Goal: Task Accomplishment & Management: Manage account settings

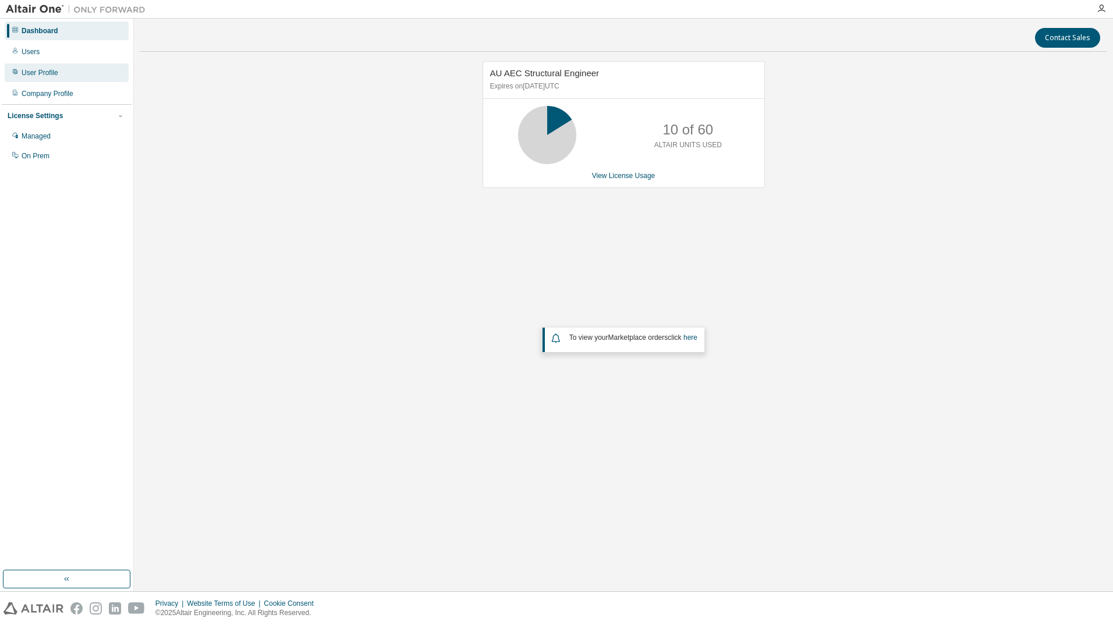
click at [81, 72] on div "User Profile" at bounding box center [67, 72] width 124 height 19
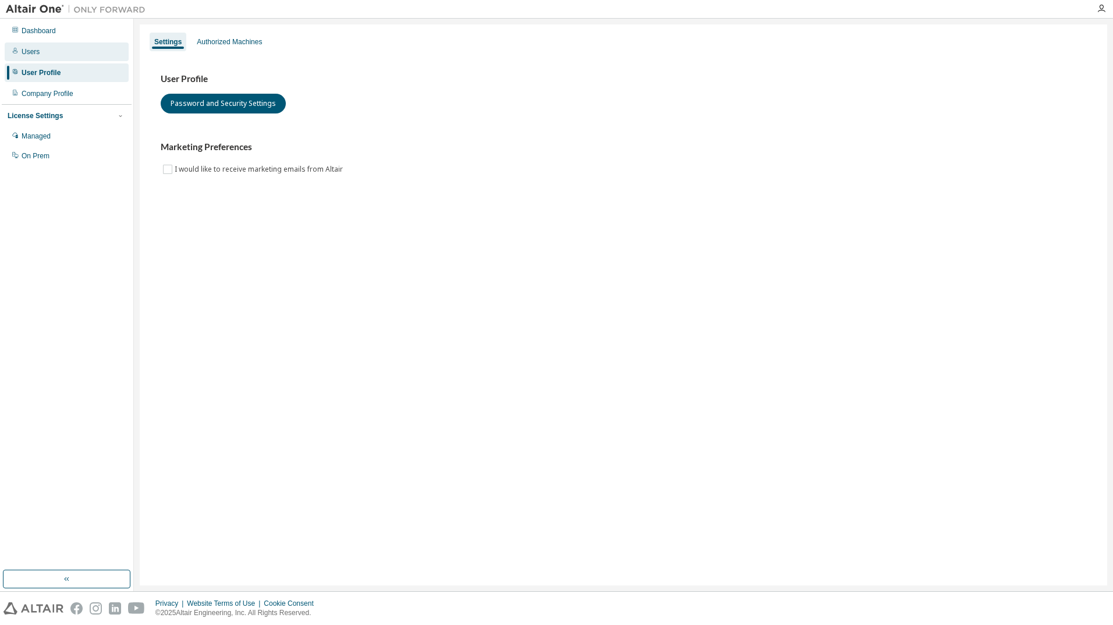
click at [91, 52] on div "Users" at bounding box center [67, 51] width 124 height 19
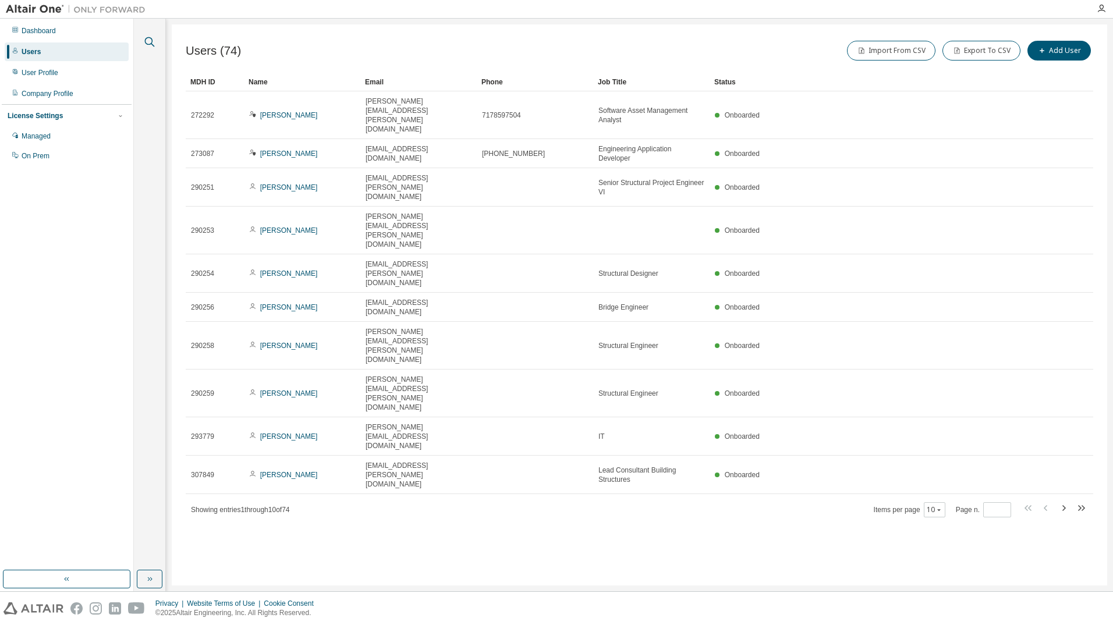
click at [148, 43] on icon "button" at bounding box center [150, 42] width 14 height 14
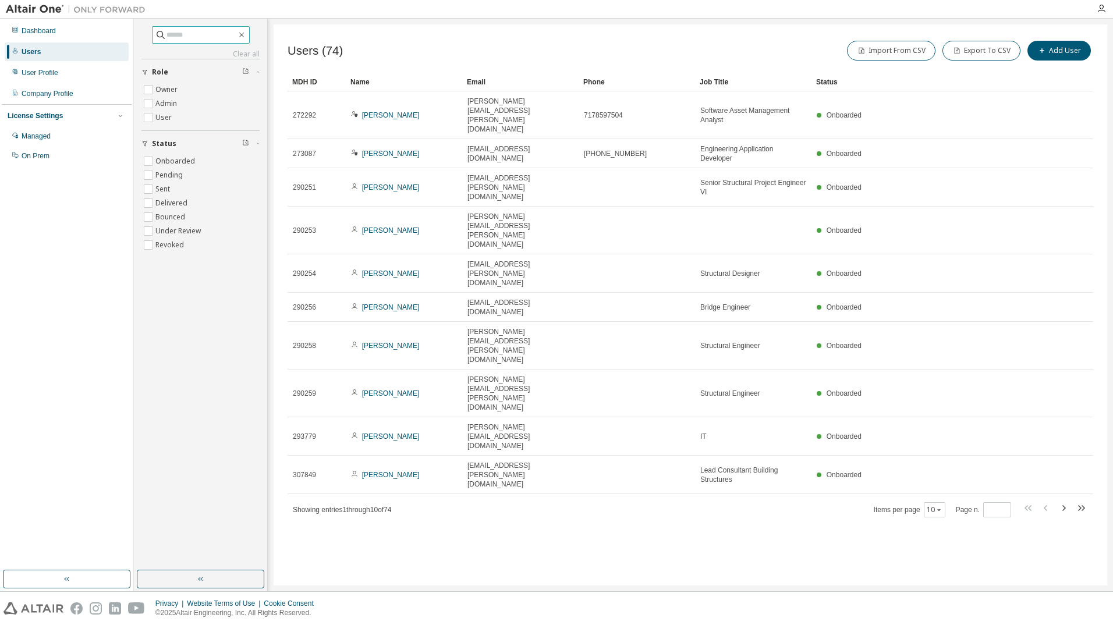
click at [222, 42] on span at bounding box center [201, 34] width 98 height 17
click at [225, 39] on input "text" at bounding box center [201, 35] width 70 height 12
paste input "**********"
type input "**********"
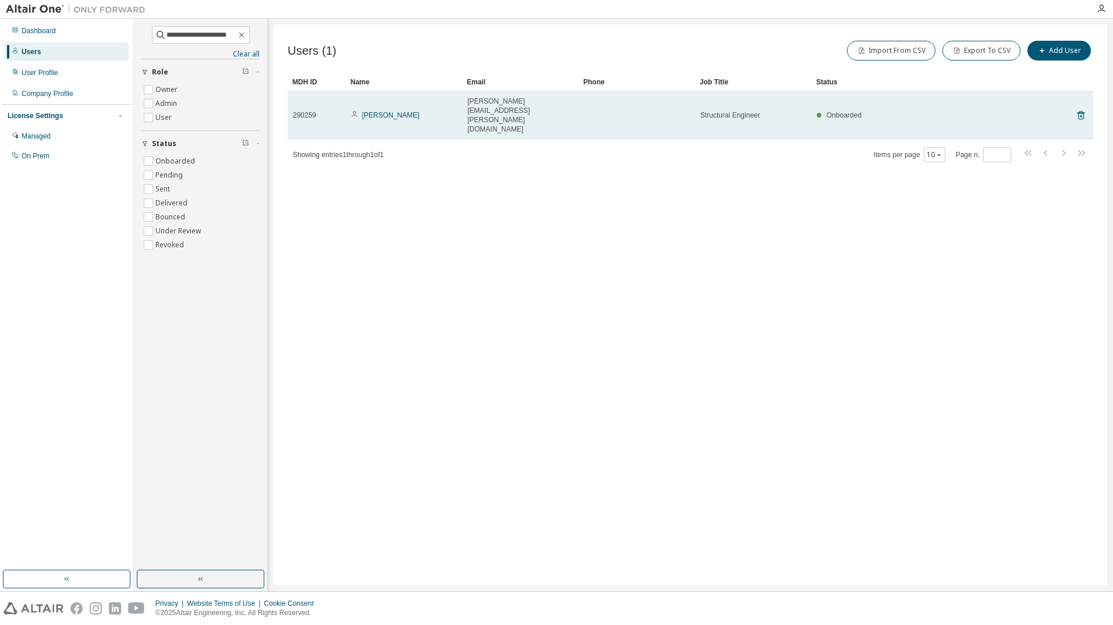
click at [704, 110] on td "Structural Engineer" at bounding box center [753, 115] width 116 height 48
click at [780, 111] on div "Structural Engineer" at bounding box center [753, 115] width 106 height 9
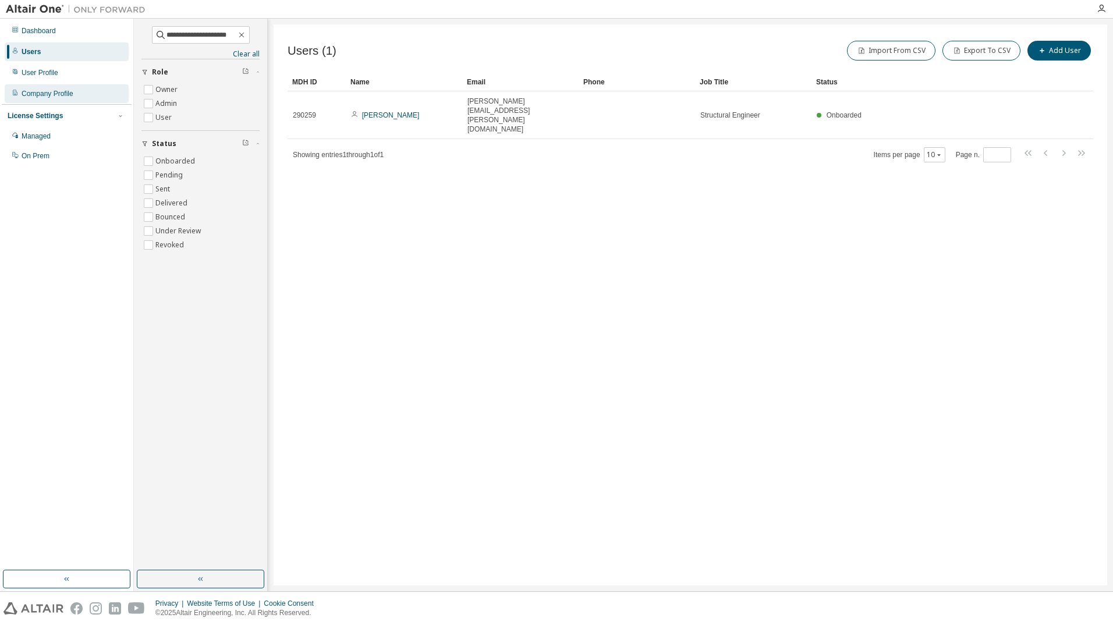
click at [97, 97] on div "Company Profile" at bounding box center [67, 93] width 124 height 19
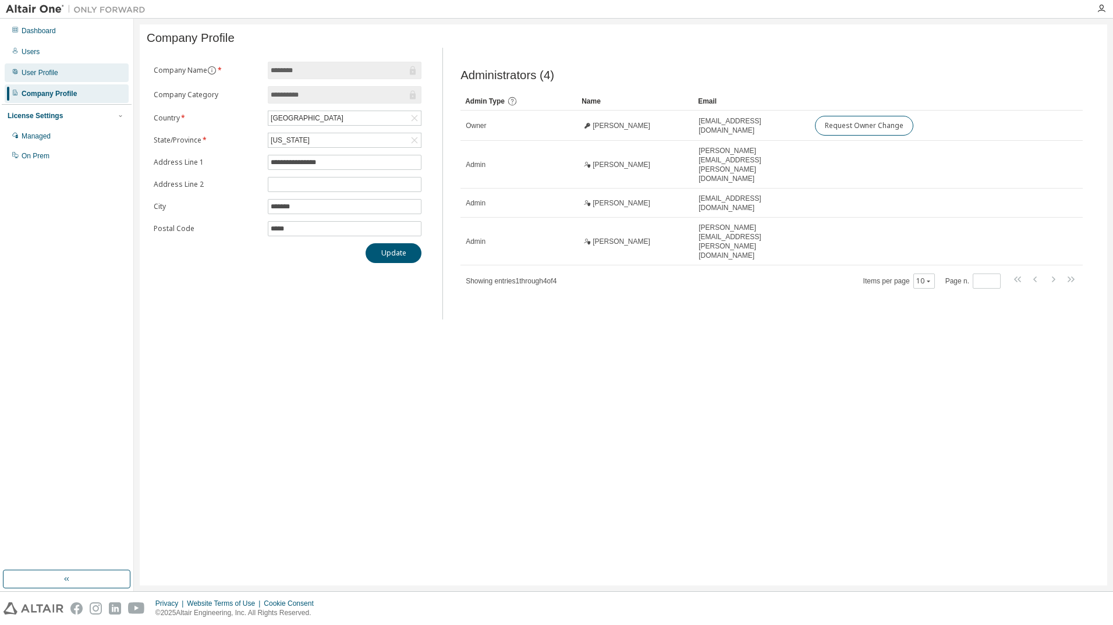
click at [98, 71] on div "User Profile" at bounding box center [67, 72] width 124 height 19
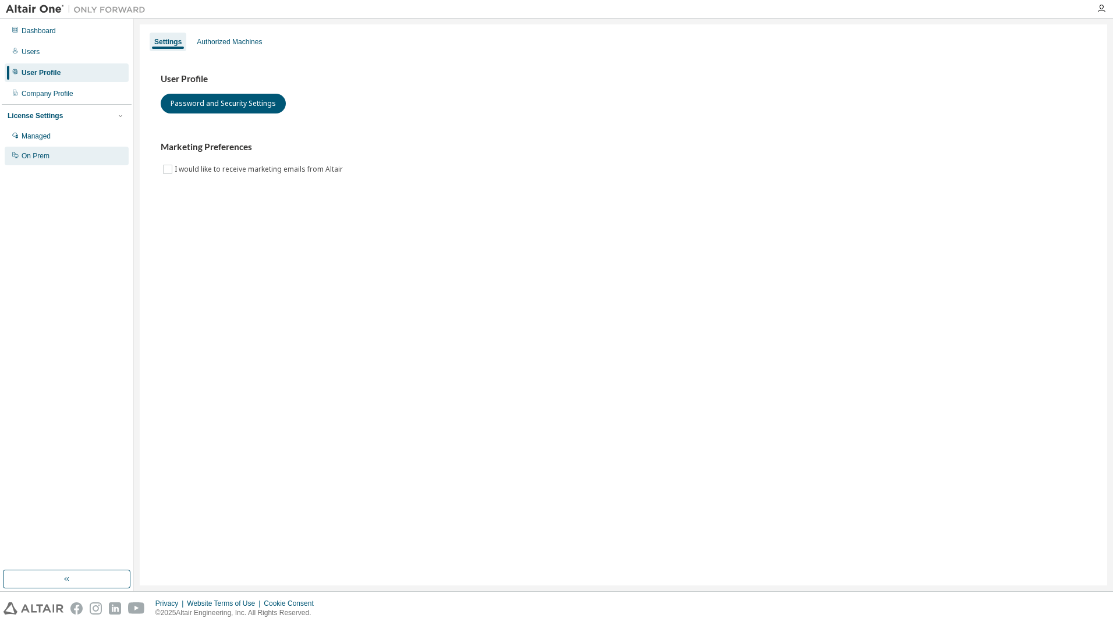
click at [59, 152] on div "On Prem" at bounding box center [67, 156] width 124 height 19
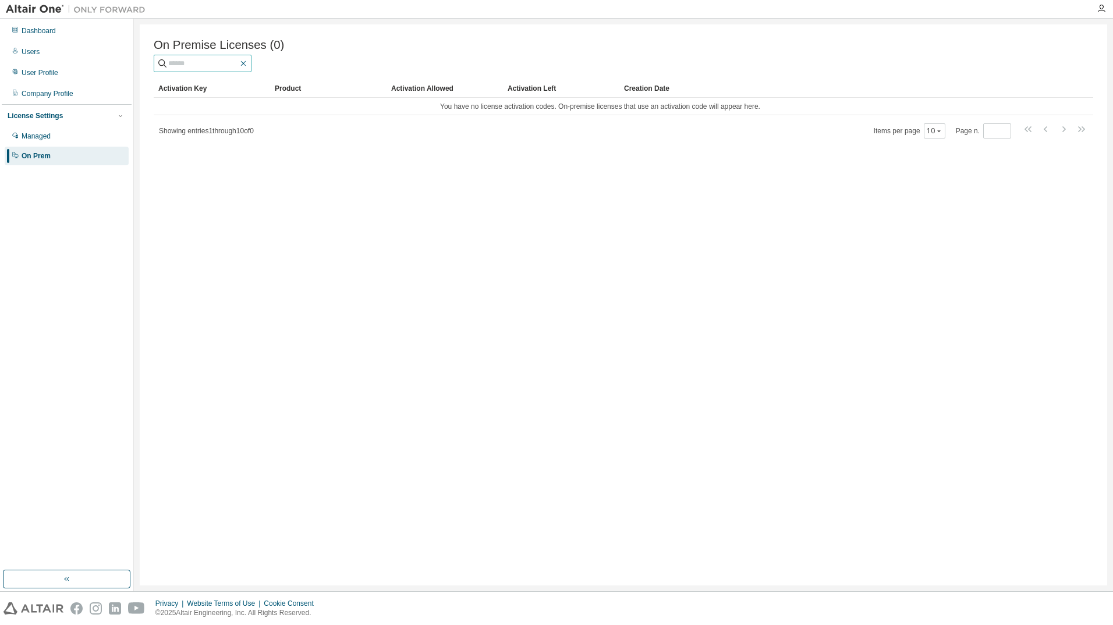
click at [246, 64] on icon "button" at bounding box center [243, 63] width 5 height 5
click at [248, 66] on icon "button" at bounding box center [243, 63] width 9 height 9
click at [73, 144] on div "Managed" at bounding box center [67, 136] width 124 height 19
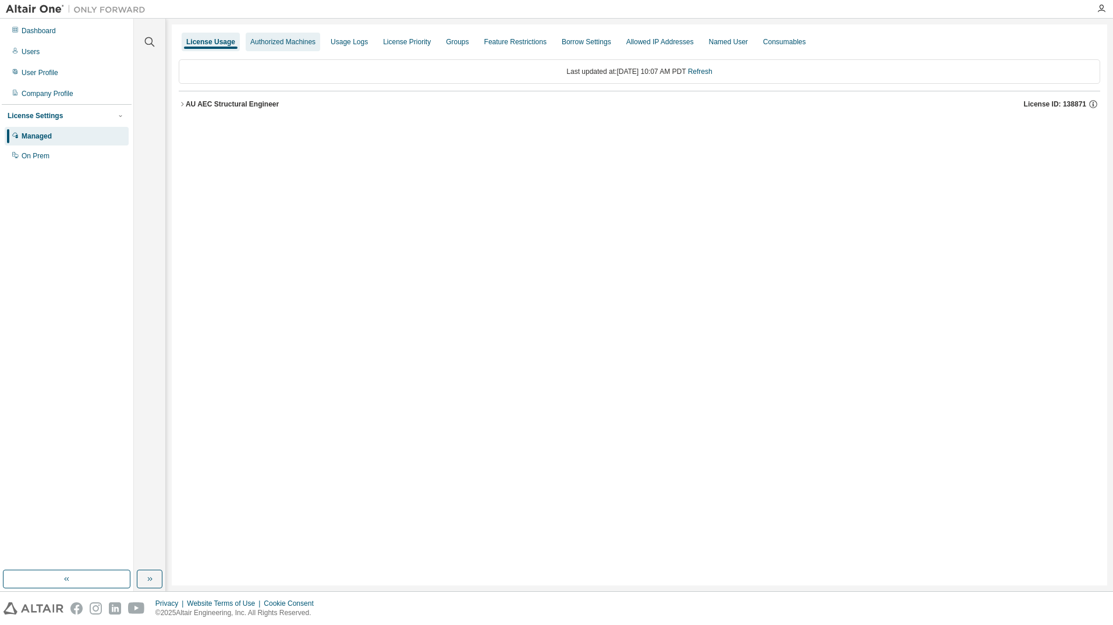
click at [279, 38] on div "Authorized Machines" at bounding box center [282, 41] width 65 height 9
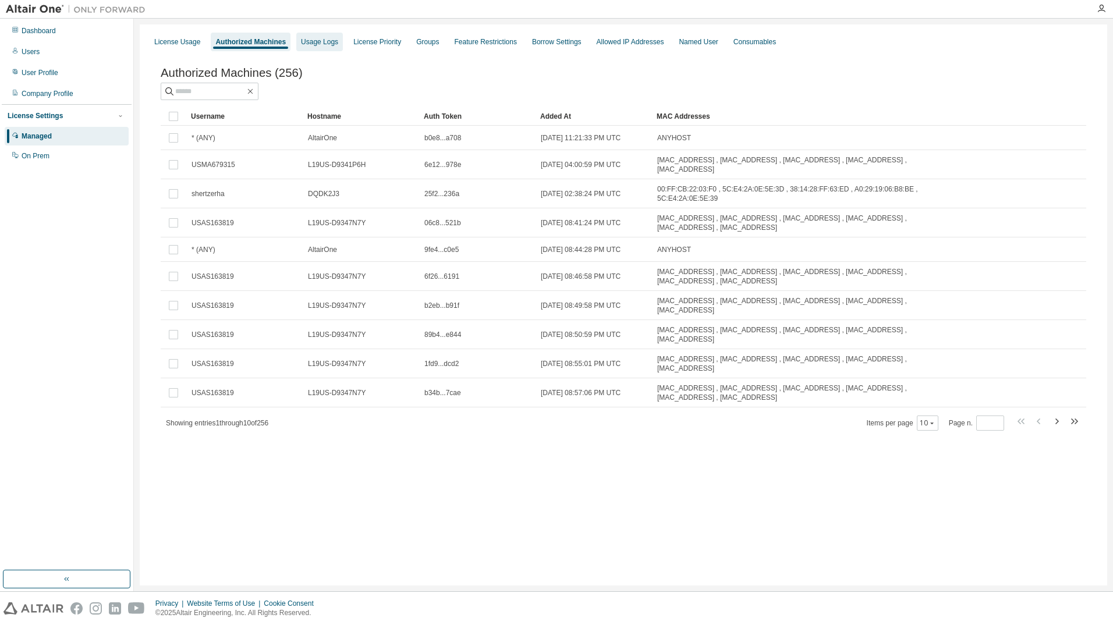
click at [327, 46] on div "Usage Logs" at bounding box center [319, 41] width 37 height 9
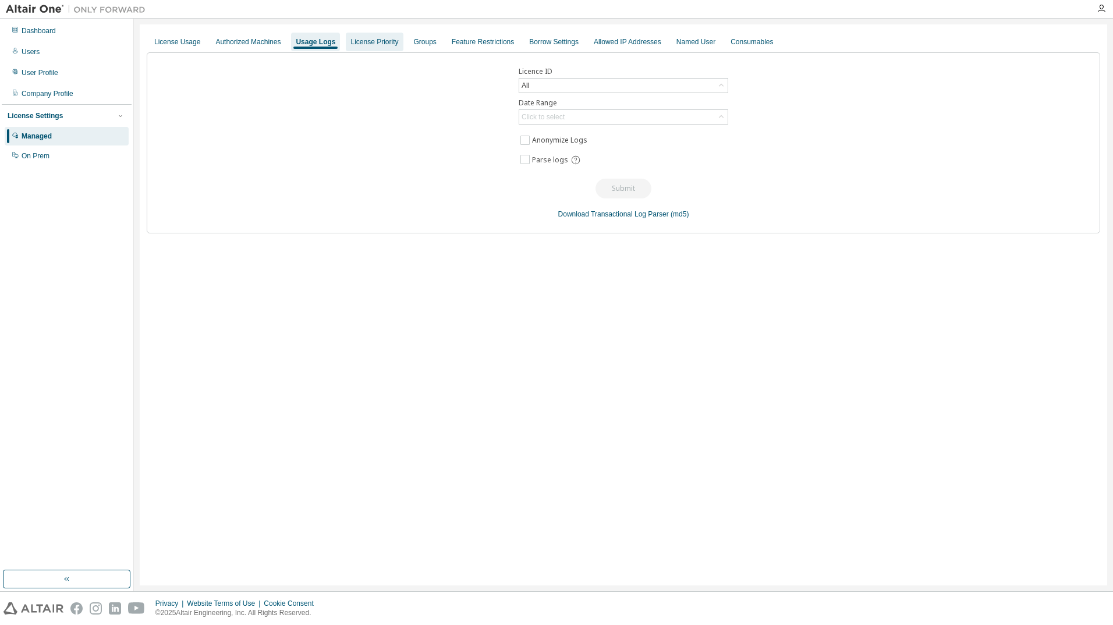
click at [390, 42] on div "License Priority" at bounding box center [374, 41] width 48 height 9
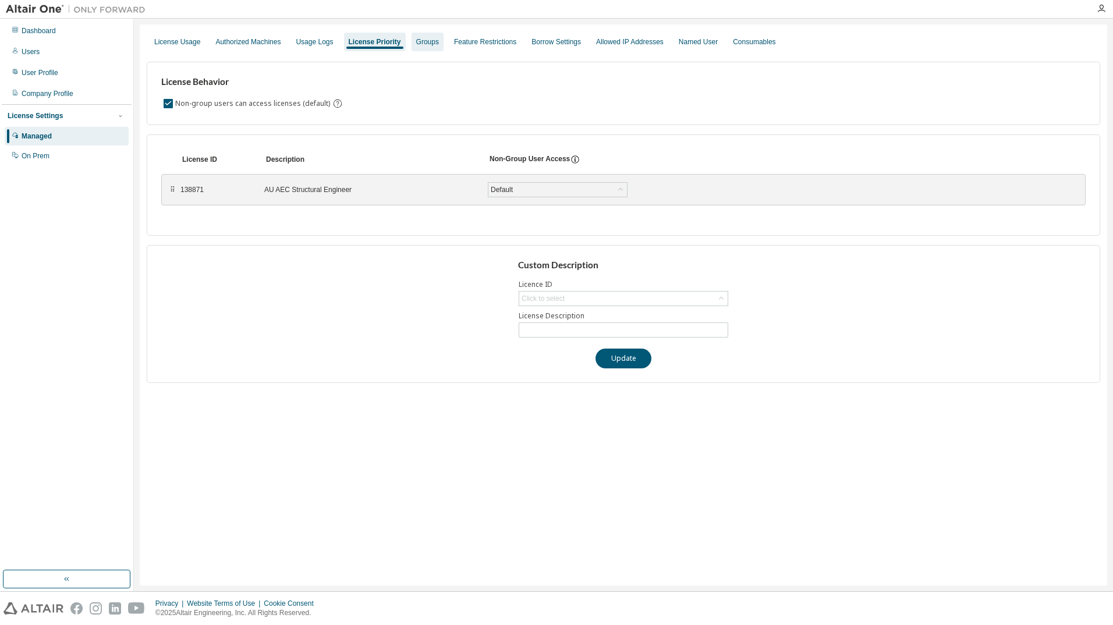
click at [420, 43] on div "Groups" at bounding box center [427, 41] width 23 height 9
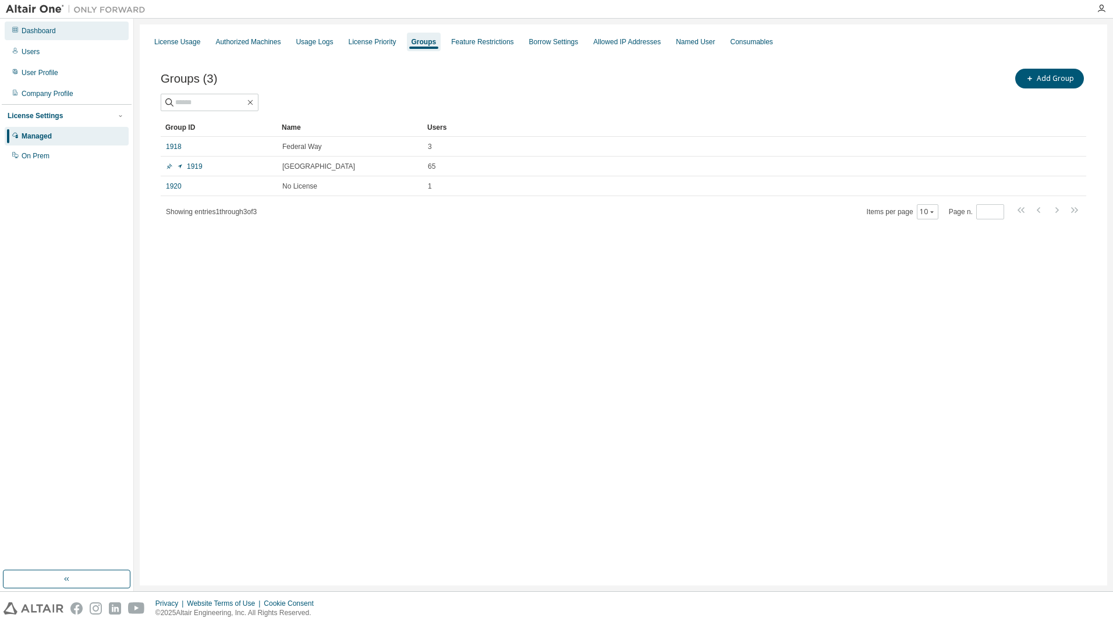
click at [72, 35] on div "Dashboard" at bounding box center [67, 31] width 124 height 19
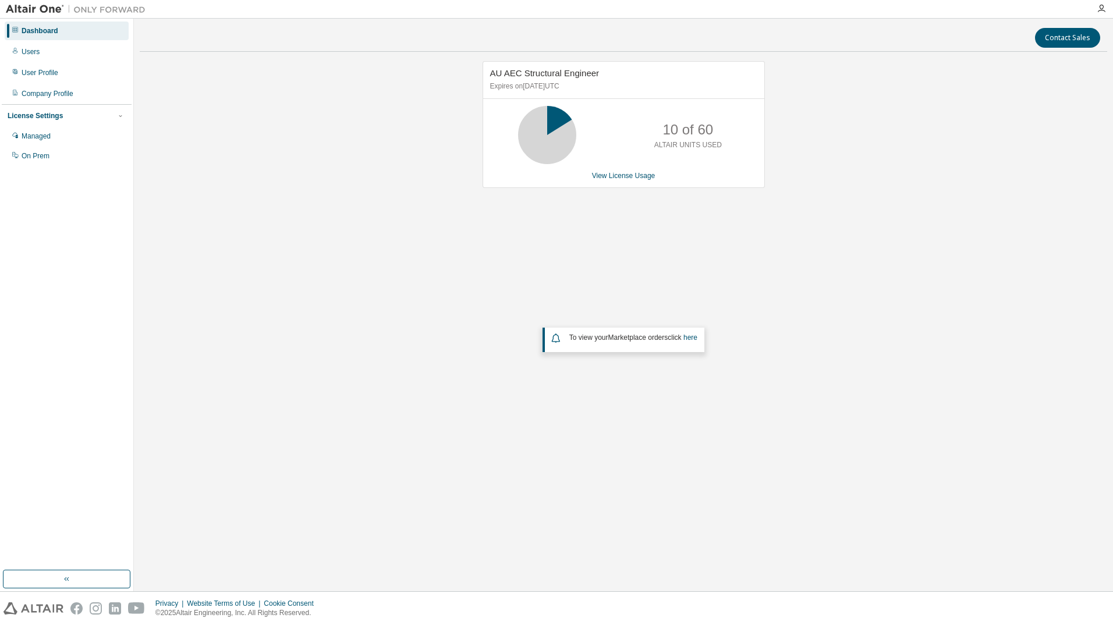
click at [558, 121] on icon at bounding box center [547, 135] width 29 height 29
click at [549, 121] on icon at bounding box center [547, 135] width 29 height 29
click at [638, 176] on link "View License Usage" at bounding box center [623, 176] width 63 height 8
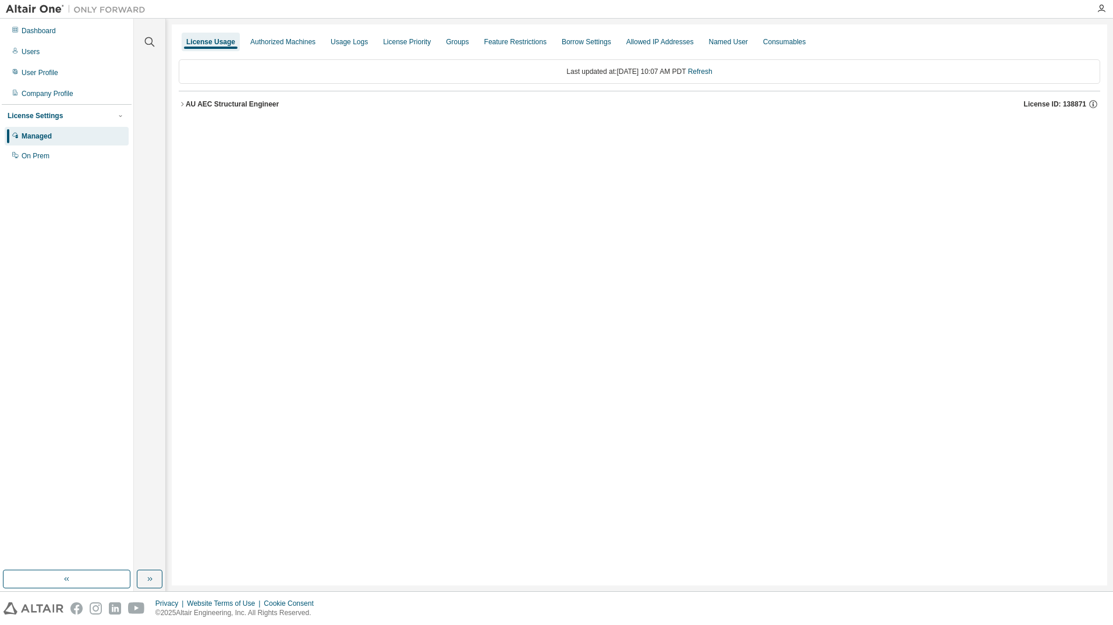
click at [185, 105] on icon "button" at bounding box center [182, 104] width 7 height 7
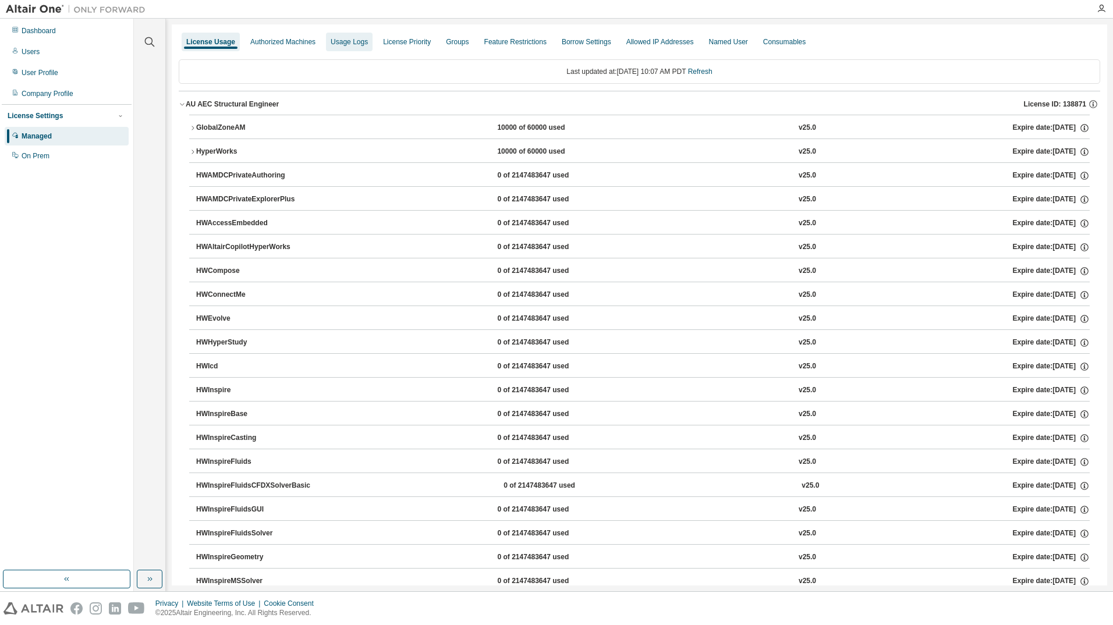
click at [338, 45] on div "Usage Logs" at bounding box center [349, 41] width 37 height 9
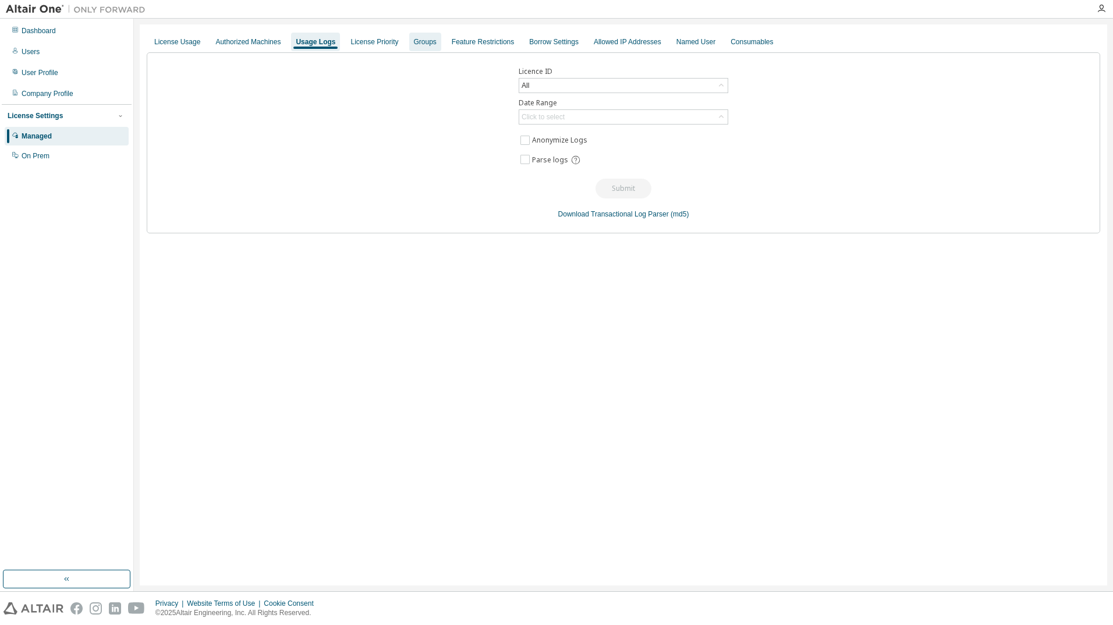
click at [430, 33] on div "Groups" at bounding box center [425, 42] width 32 height 19
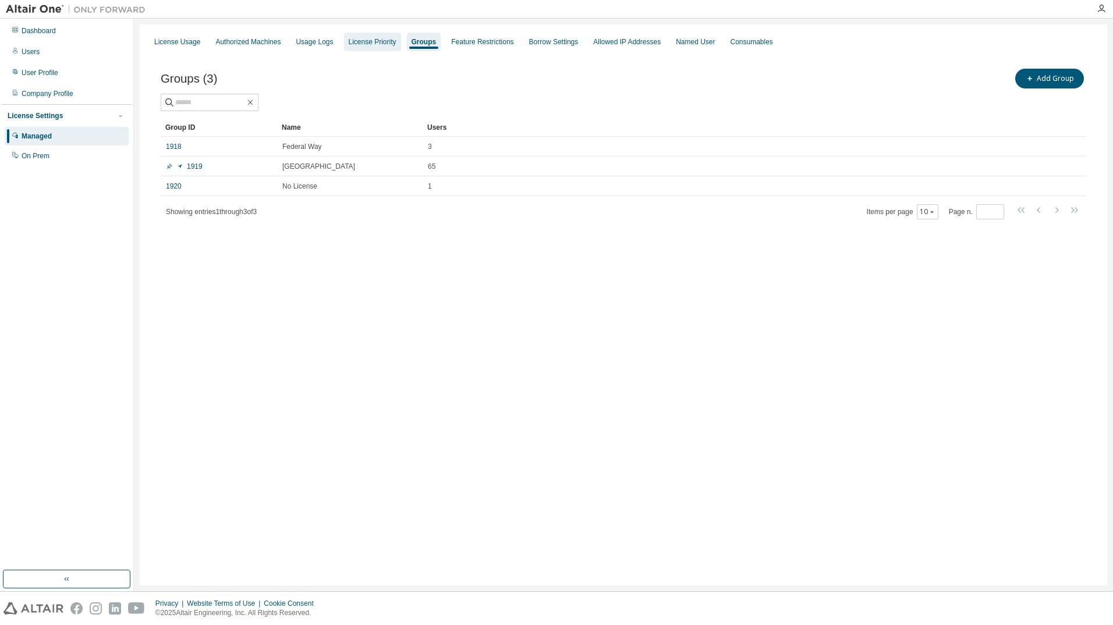
click at [363, 45] on div "License Priority" at bounding box center [373, 41] width 48 height 9
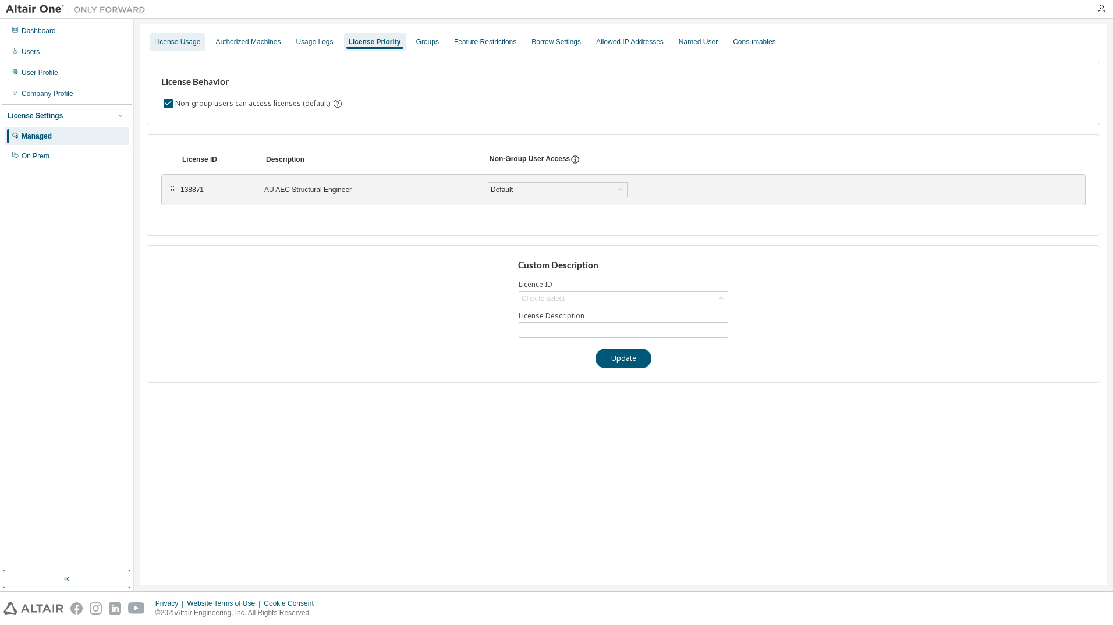
click at [194, 44] on div "License Usage" at bounding box center [177, 41] width 46 height 9
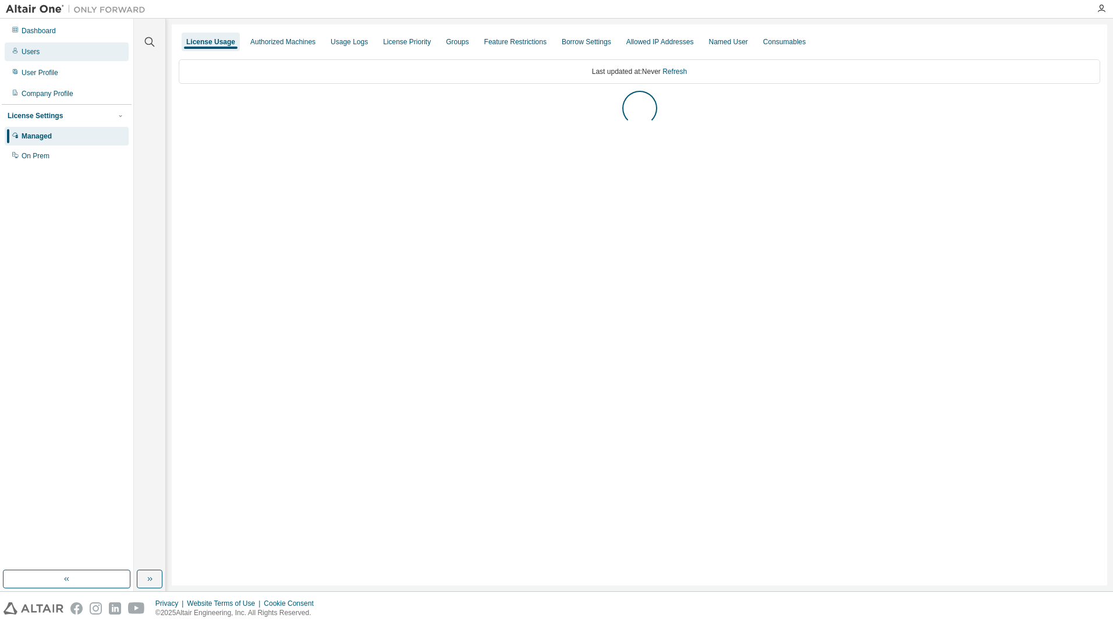
click at [80, 55] on div "Users" at bounding box center [67, 51] width 124 height 19
